Goal: Connect with others: Connect with other users

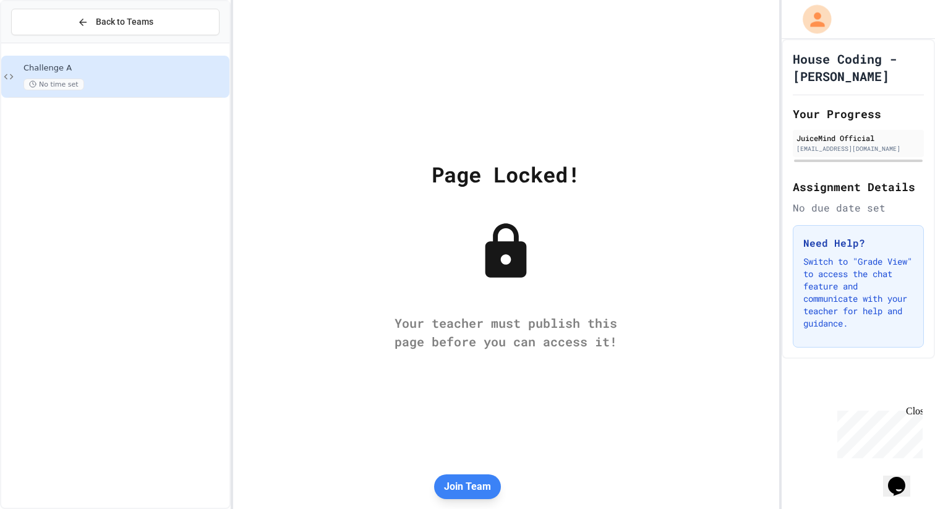
click at [820, 20] on icon "My Account" at bounding box center [817, 20] width 22 height 22
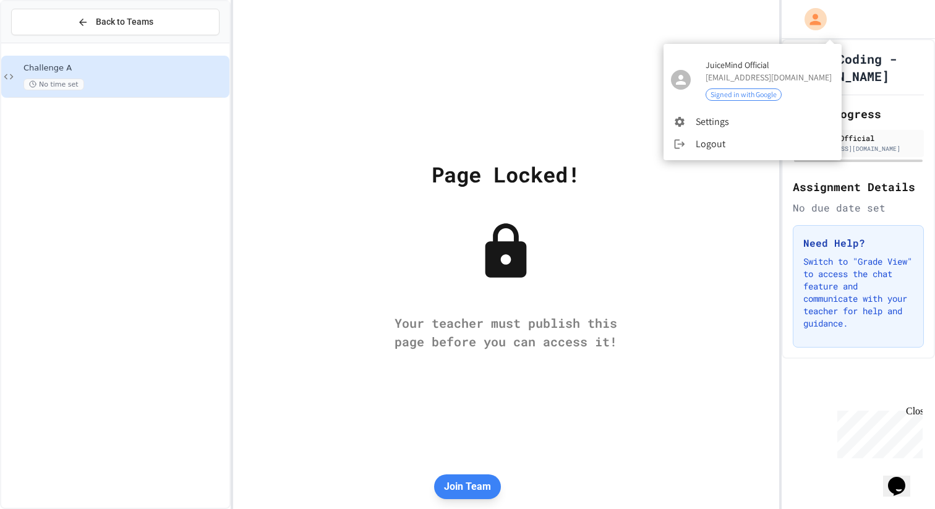
click at [820, 19] on div at bounding box center [467, 254] width 935 height 509
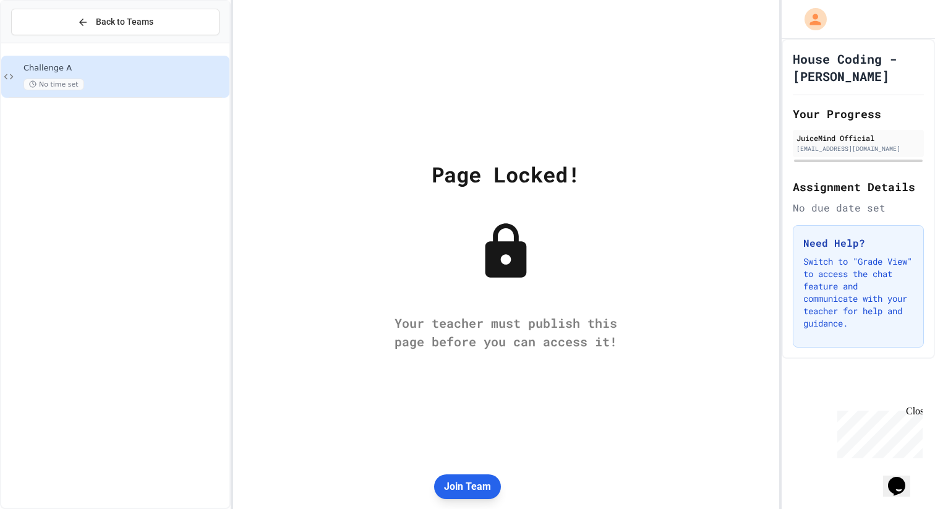
click at [479, 477] on button "Join Team" at bounding box center [467, 486] width 67 height 25
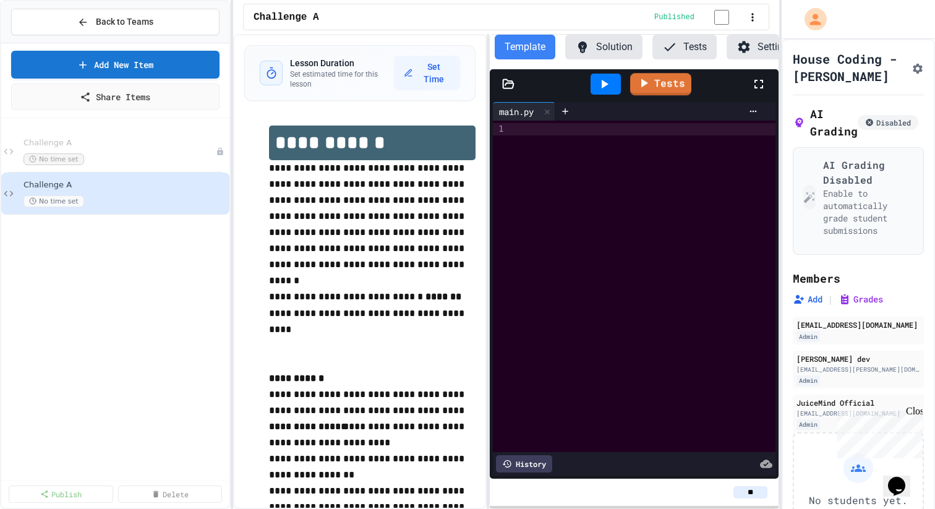
click at [618, 52] on button "Solution" at bounding box center [603, 47] width 77 height 25
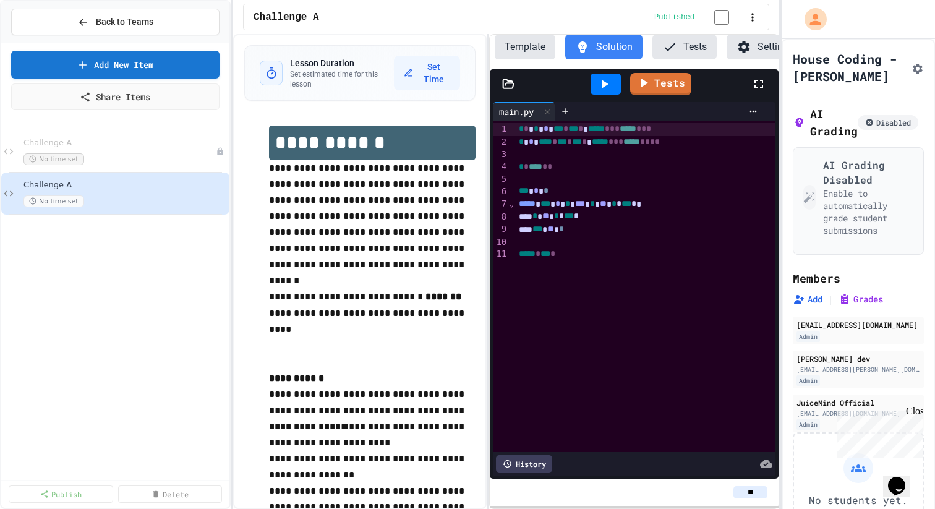
click at [542, 57] on button "Template" at bounding box center [525, 47] width 61 height 25
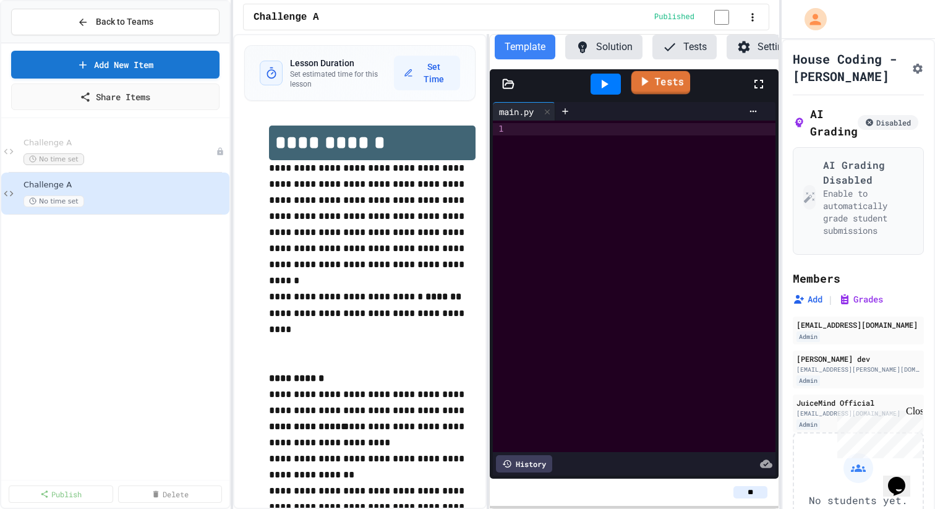
click at [661, 84] on link "Tests" at bounding box center [660, 82] width 59 height 23
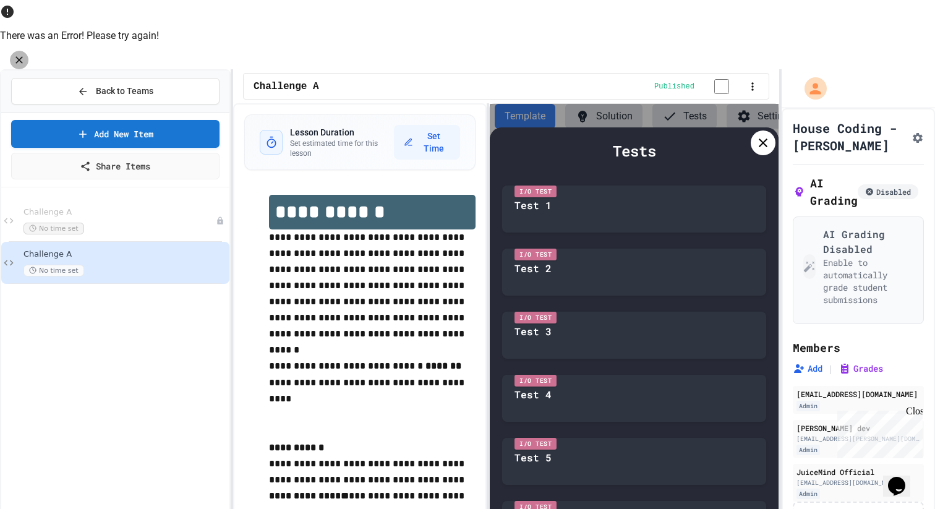
click at [25, 54] on icon "Close" at bounding box center [19, 60] width 12 height 12
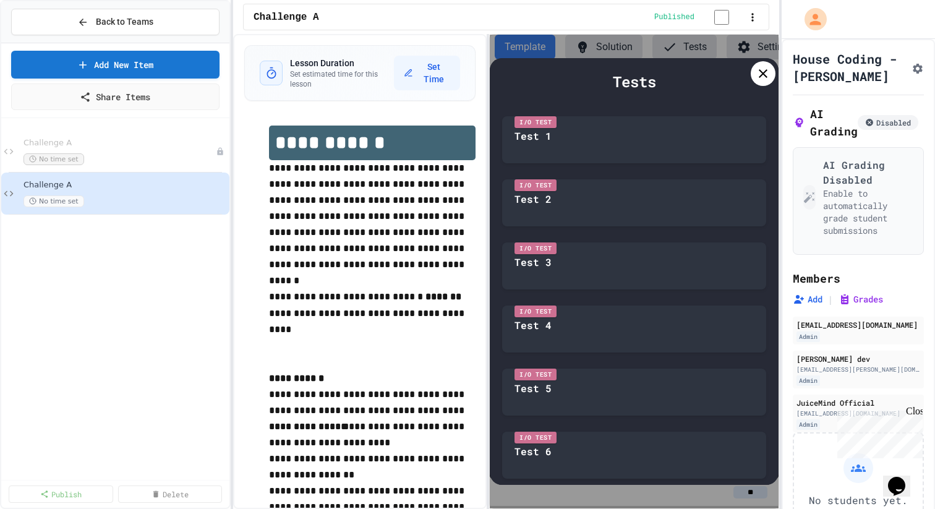
click at [759, 72] on icon at bounding box center [763, 73] width 9 height 9
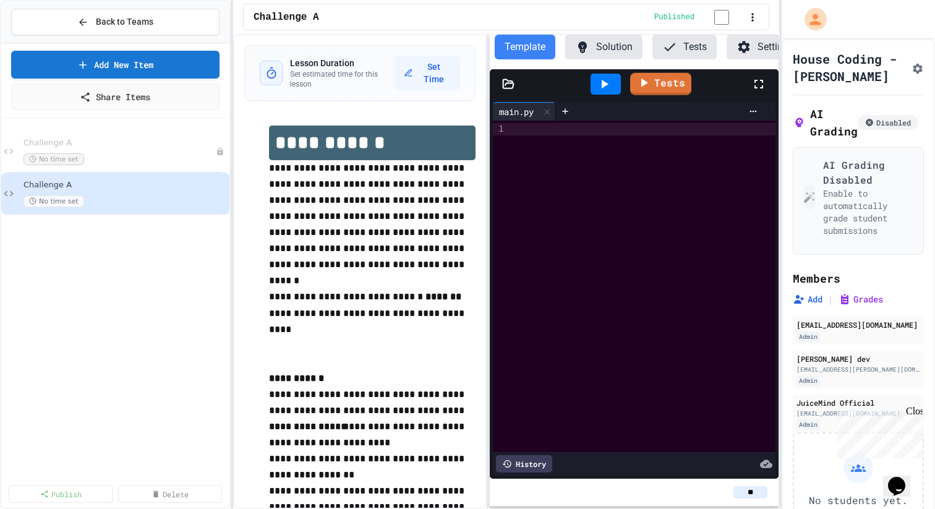
click at [622, 58] on button "Solution" at bounding box center [603, 47] width 77 height 25
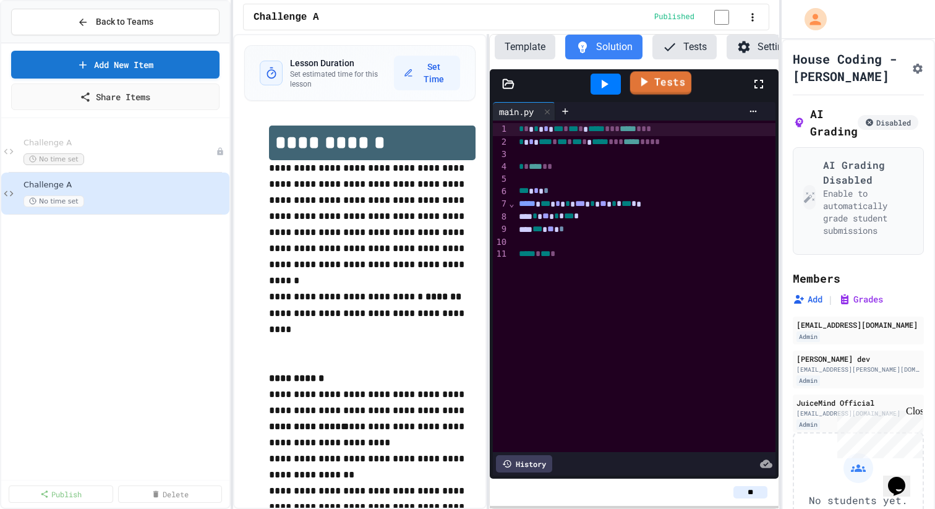
click at [653, 86] on link "Tests" at bounding box center [659, 83] width 61 height 23
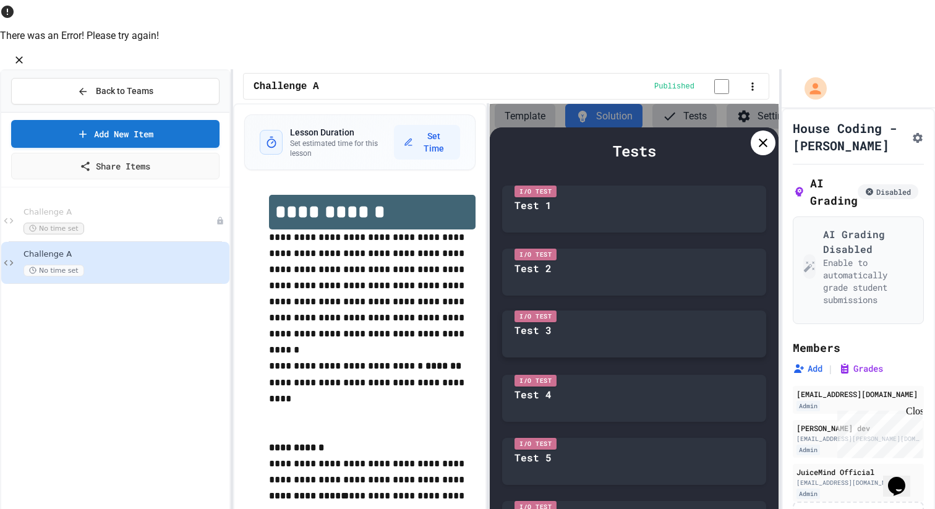
scroll to position [7, 0]
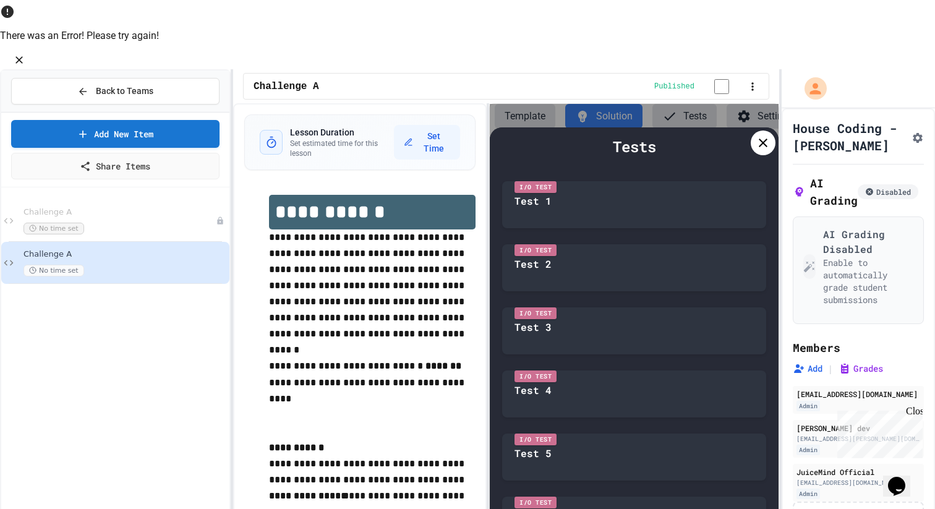
click at [759, 135] on icon at bounding box center [763, 142] width 15 height 15
